Goal: Understand process/instructions: Learn how to perform a task or action

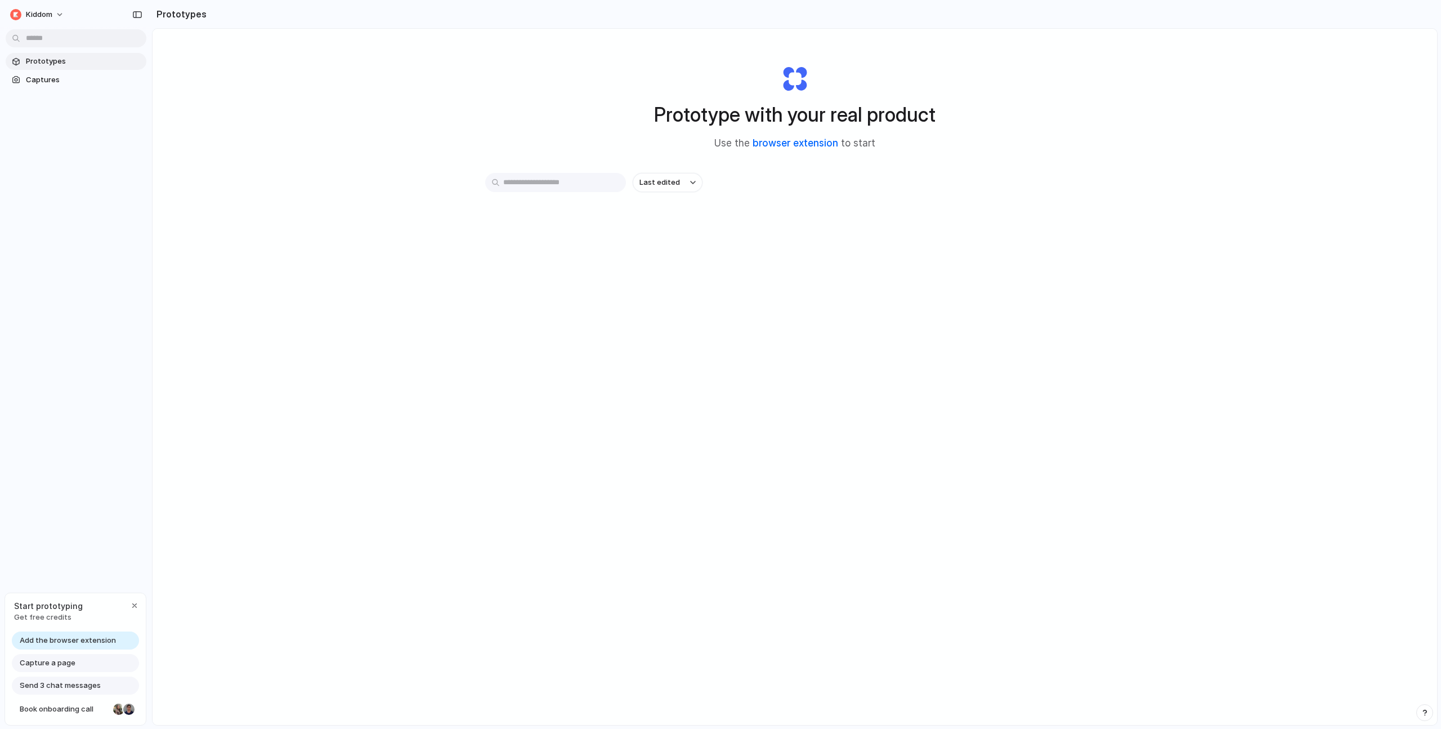
click at [790, 141] on link "browser extension" at bounding box center [796, 142] width 86 height 11
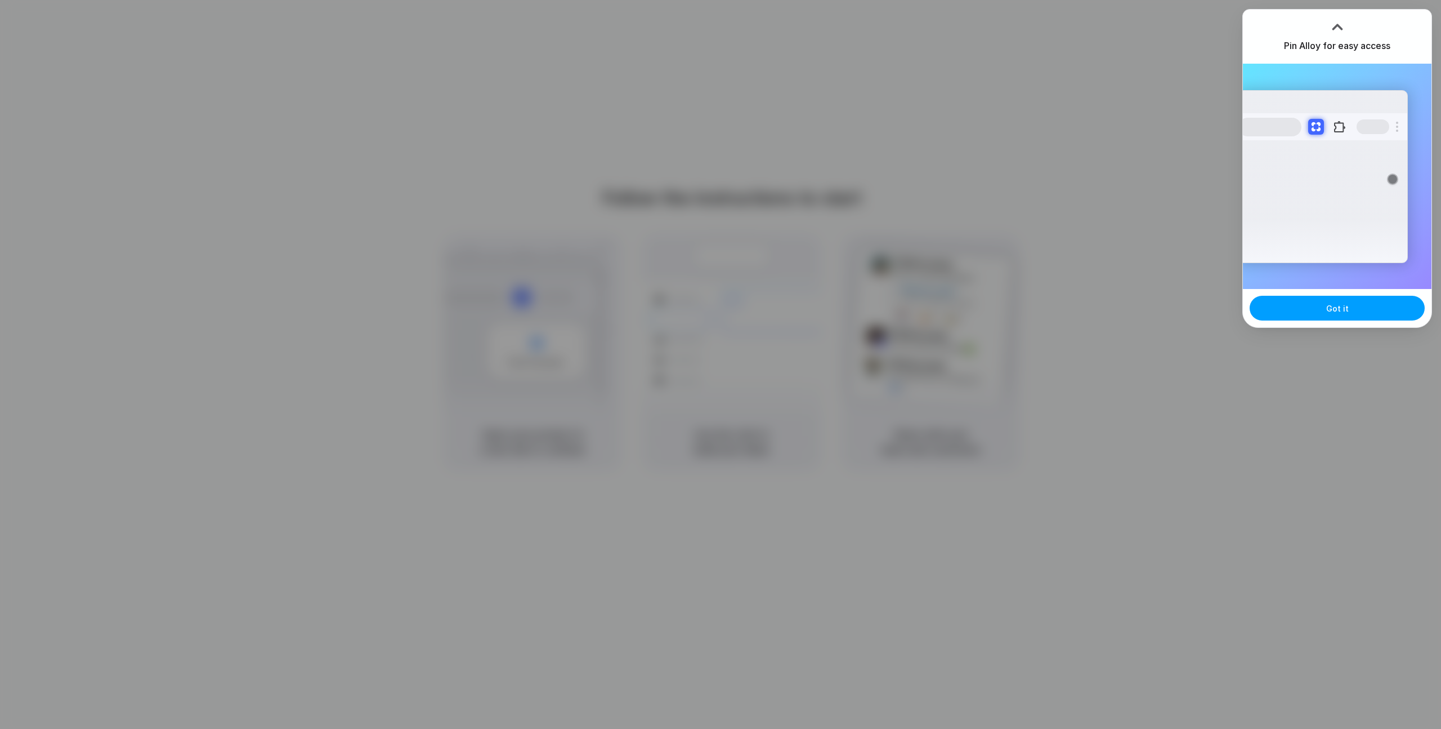
click at [1325, 307] on button "Got it" at bounding box center [1337, 308] width 175 height 25
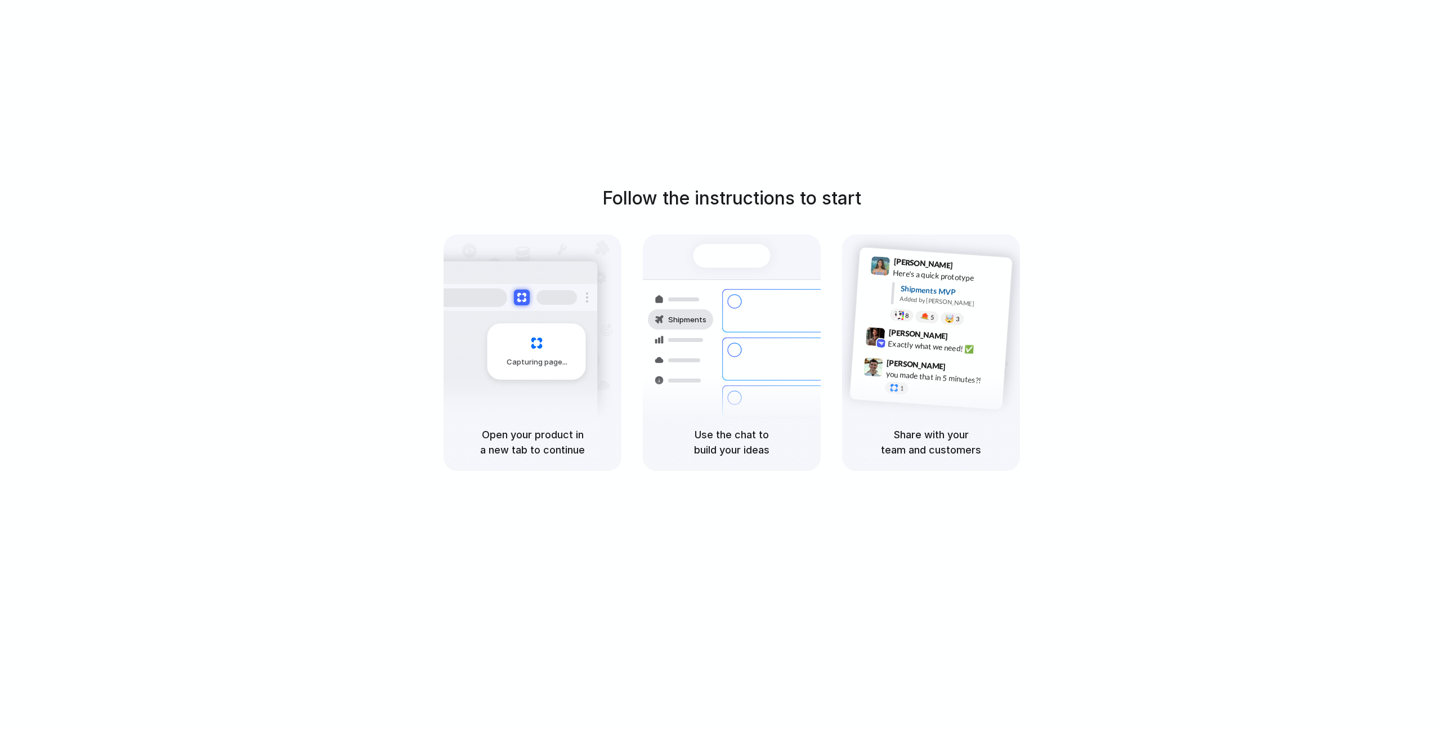
click at [1210, 275] on div "Follow the instructions to start Capturing page Open your product in a new tab …" at bounding box center [731, 328] width 1441 height 286
